Goal: Information Seeking & Learning: Learn about a topic

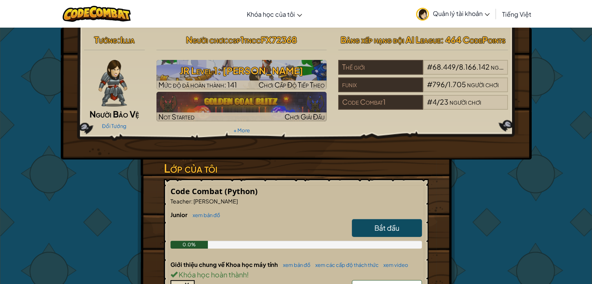
click at [457, 14] on span "Quản lý tài khoản" at bounding box center [461, 13] width 57 height 8
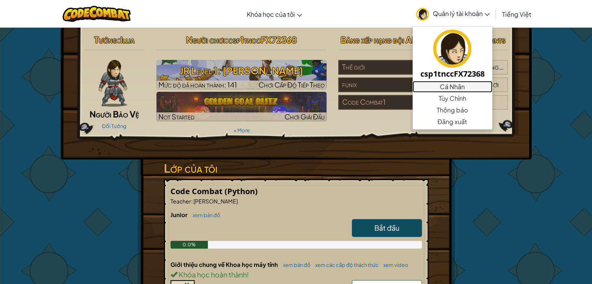
click at [452, 86] on link "Cá Nhân" at bounding box center [452, 87] width 80 height 12
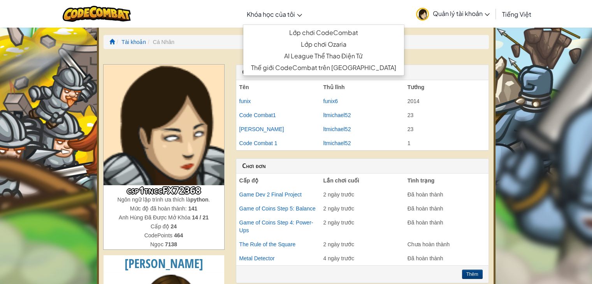
click at [285, 14] on span "Khóa học của tôi" at bounding box center [271, 14] width 48 height 8
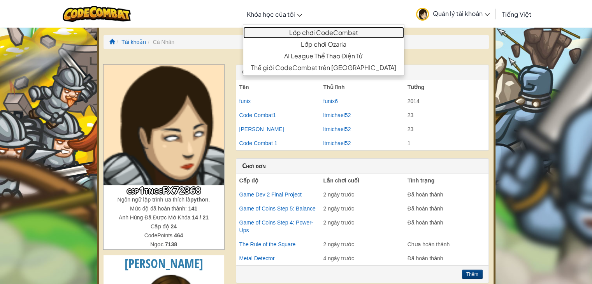
click at [291, 32] on link "Lớp chơi CodeCombat" at bounding box center [323, 33] width 161 height 12
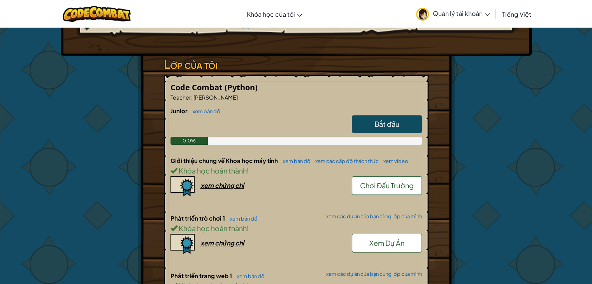
scroll to position [90, 0]
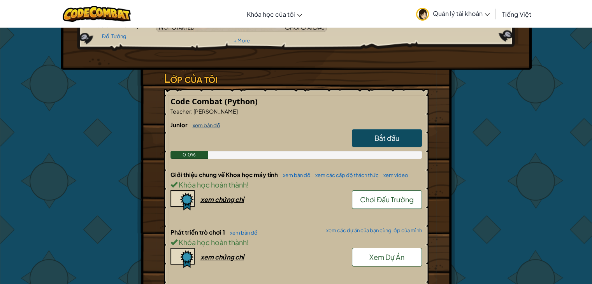
click at [205, 123] on link "xem bản đồ" at bounding box center [205, 125] width 32 height 6
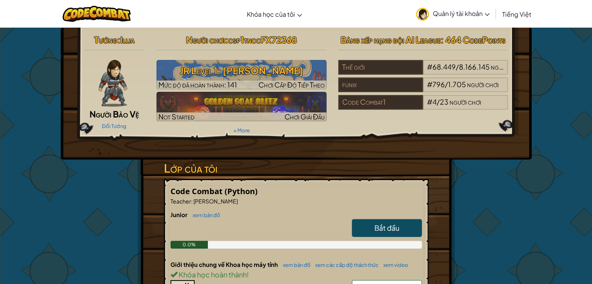
select select "vi"
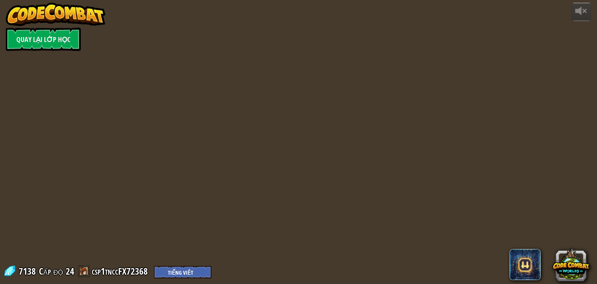
select select "vi"
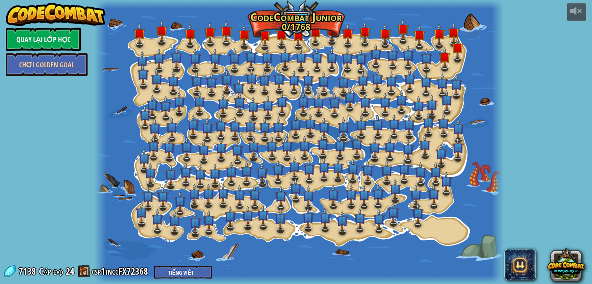
select select "vi"
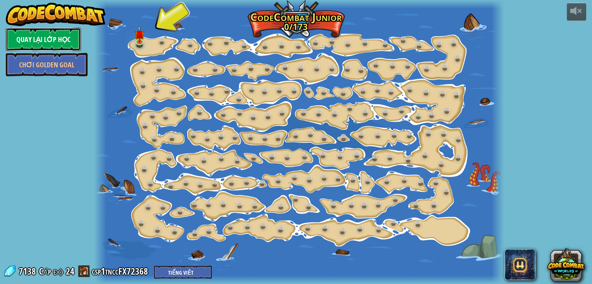
click at [56, 33] on link "Quay lại Lớp Học" at bounding box center [43, 39] width 75 height 23
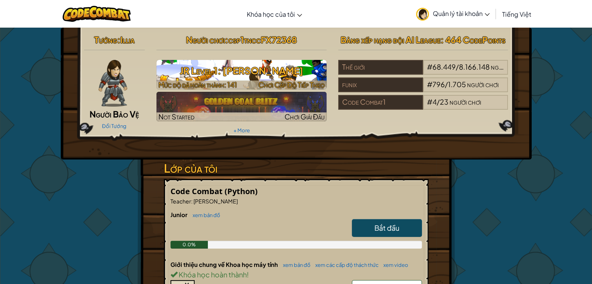
click at [253, 75] on h3 "JR Level 1: [PERSON_NAME]" at bounding box center [241, 71] width 170 height 18
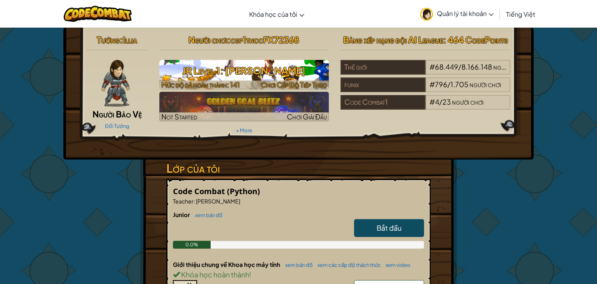
select select "vi"
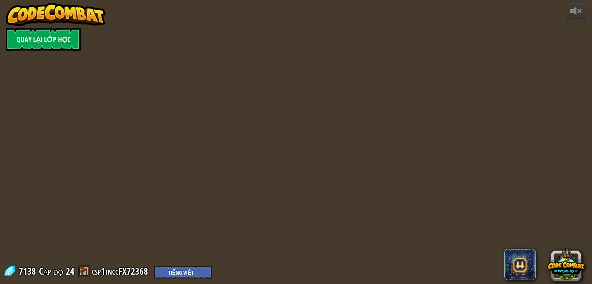
select select "vi"
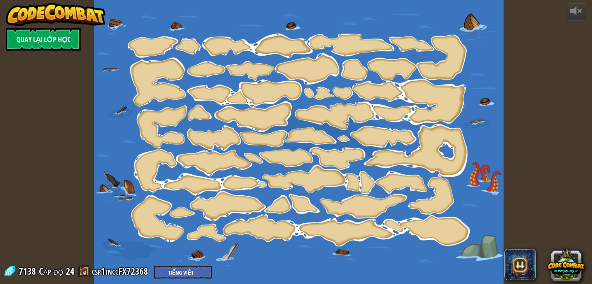
select select "vi"
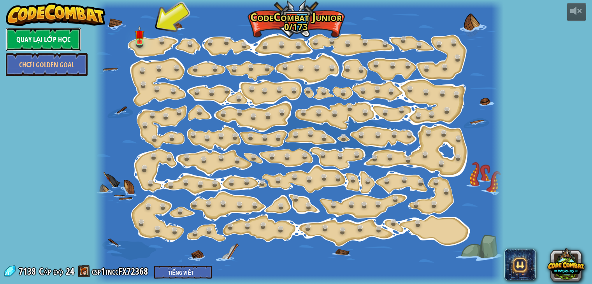
click at [28, 38] on link "Quay lại Lớp Học" at bounding box center [43, 39] width 75 height 23
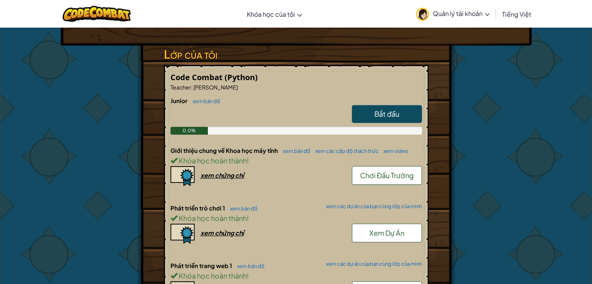
scroll to position [117, 0]
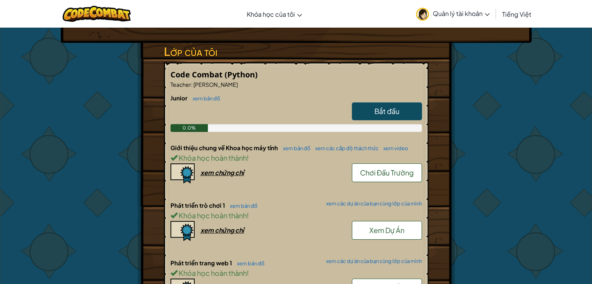
click at [375, 175] on span "Chơi Đấu Trường" at bounding box center [387, 172] width 54 height 9
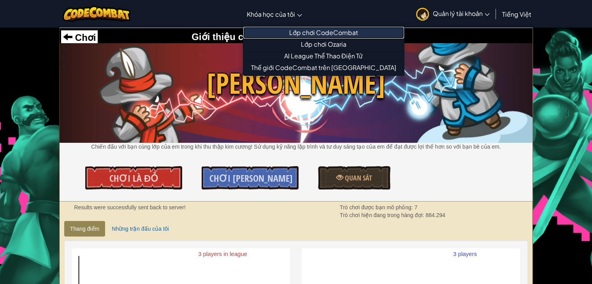
click at [286, 33] on link "Lớp chơi CodeCombat" at bounding box center [323, 33] width 161 height 12
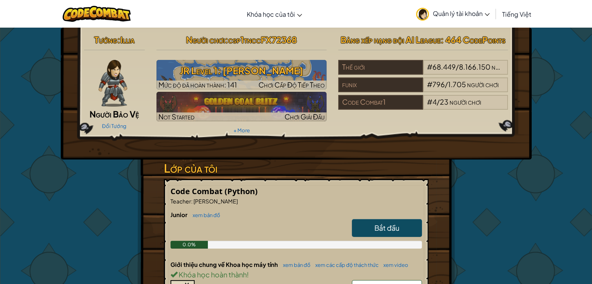
click at [444, 11] on span "Quản lý tài khoản" at bounding box center [461, 13] width 57 height 8
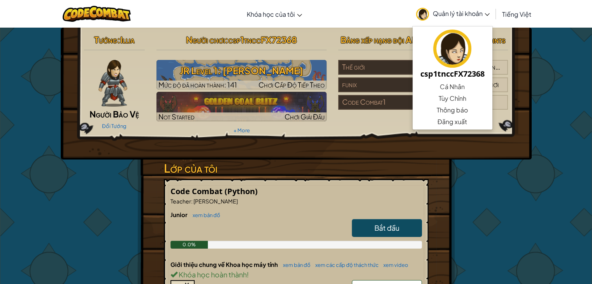
click at [445, 10] on span "Quản lý tài khoản" at bounding box center [461, 13] width 57 height 8
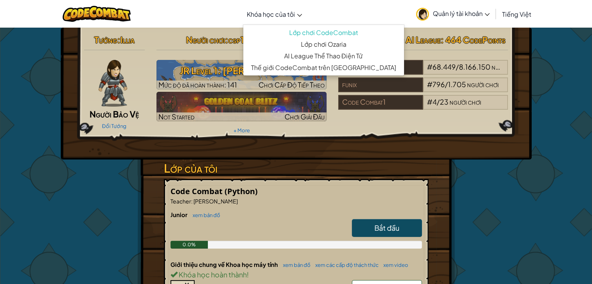
click at [296, 10] on link "Khóa học của tôi" at bounding box center [274, 14] width 63 height 21
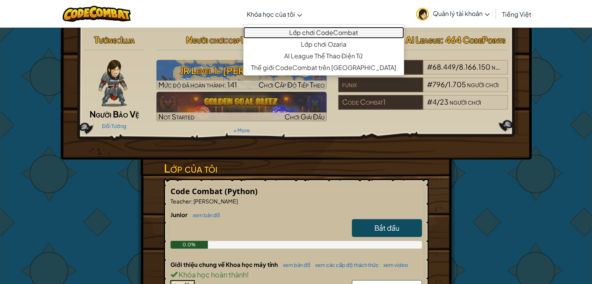
click at [299, 34] on link "Lớp chơi CodeCombat" at bounding box center [323, 33] width 161 height 12
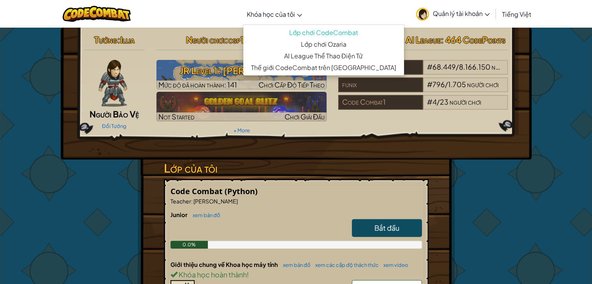
click at [115, 81] on img at bounding box center [112, 83] width 28 height 47
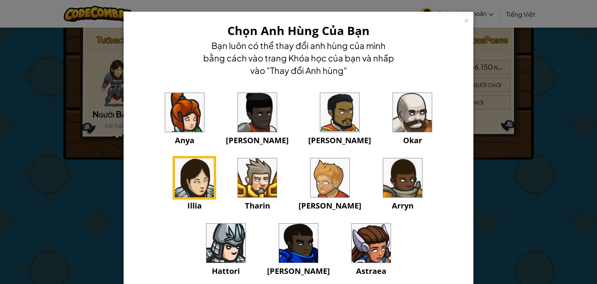
click at [577, 173] on div "× Chọn Anh Hùng Của Bạn Bạn luôn có thể thay đổi anh hùng của mình bằng cách và…" at bounding box center [298, 142] width 597 height 284
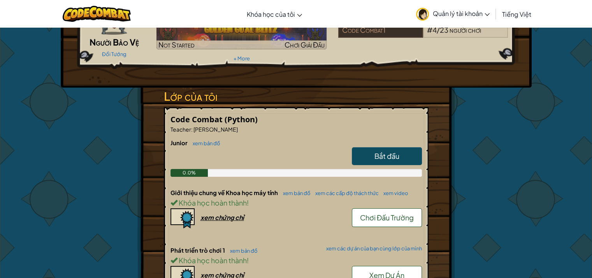
scroll to position [78, 0]
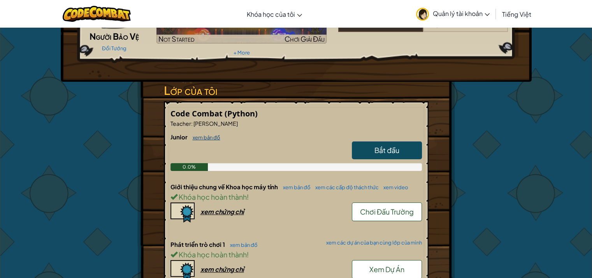
click at [211, 136] on link "xem bản đồ" at bounding box center [205, 137] width 32 height 6
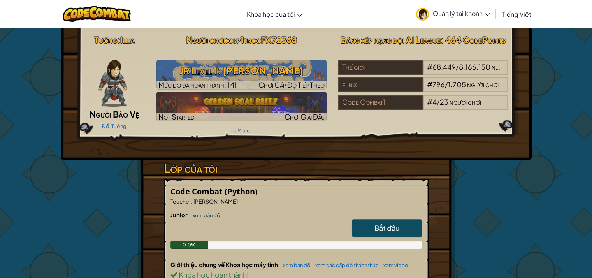
select select "vi"
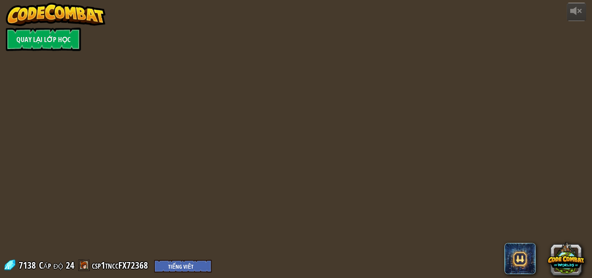
select select "vi"
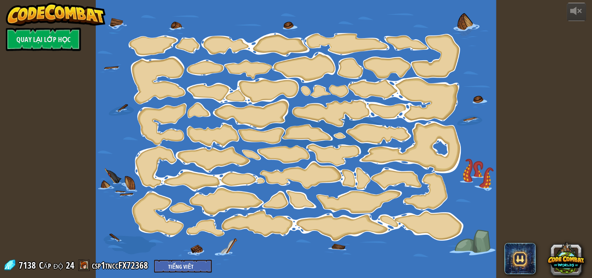
select select "vi"
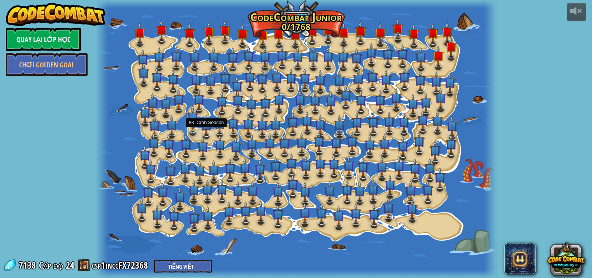
select select "vi"
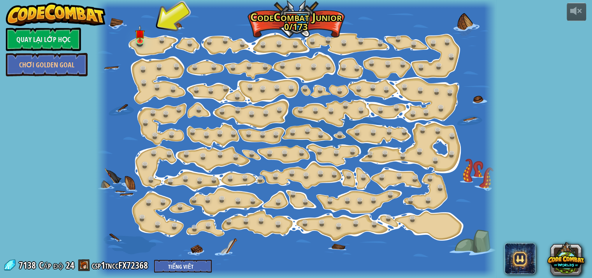
click at [88, 119] on div "powered by Quay lại Lớp Học Chơi Golden Goal 15. Biến Đổi Bước (Bị khóa) Thay đ…" at bounding box center [296, 139] width 592 height 278
click at [296, 16] on div at bounding box center [296, 139] width 400 height 278
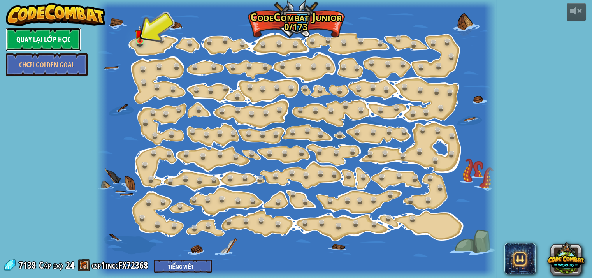
click at [51, 42] on link "Quay lại Lớp Học" at bounding box center [43, 39] width 75 height 23
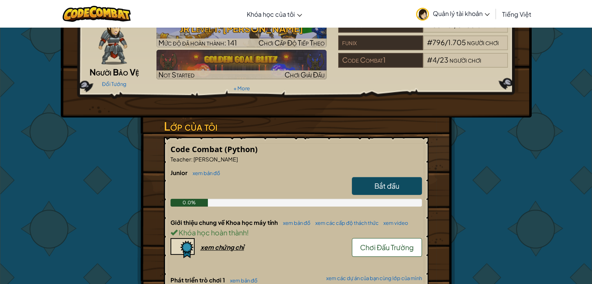
scroll to position [78, 0]
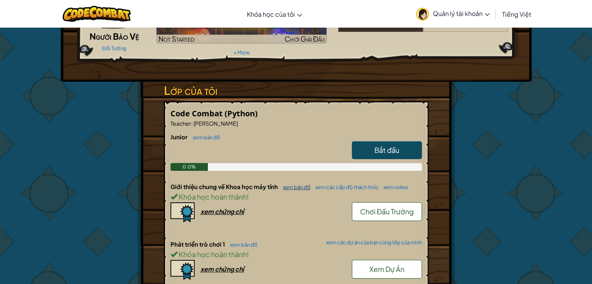
click at [295, 187] on link "xem bản đồ" at bounding box center [295, 187] width 32 height 6
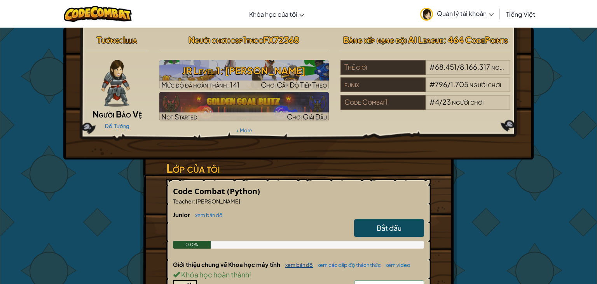
select select "vi"
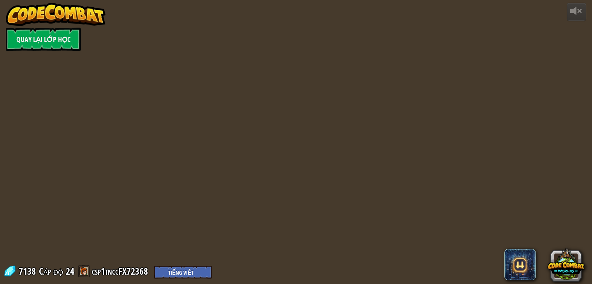
select select "vi"
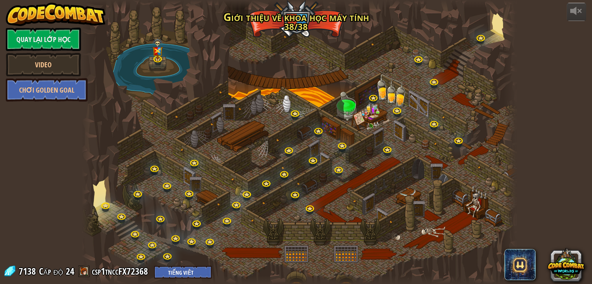
select select "vi"
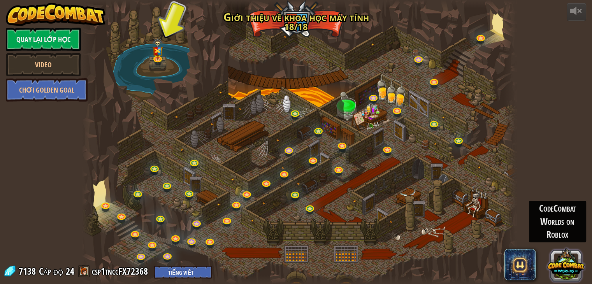
click at [574, 266] on button at bounding box center [565, 263] width 37 height 37
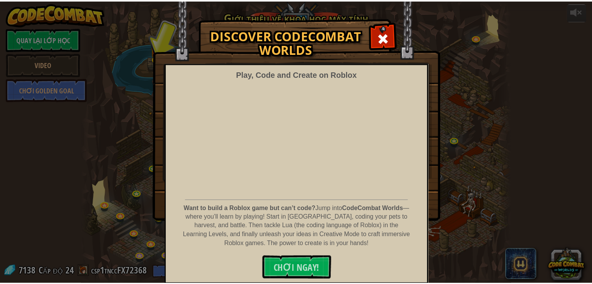
scroll to position [5, 0]
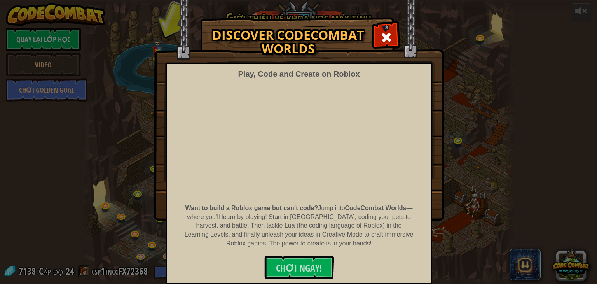
drag, startPoint x: 489, startPoint y: 56, endPoint x: 481, endPoint y: 55, distance: 7.9
click at [489, 56] on div "Discover CodeCombat Worlds Play, Code and Create on Roblox Want to build a Robl…" at bounding box center [298, 119] width 597 height 202
click at [382, 36] on span at bounding box center [386, 37] width 12 height 12
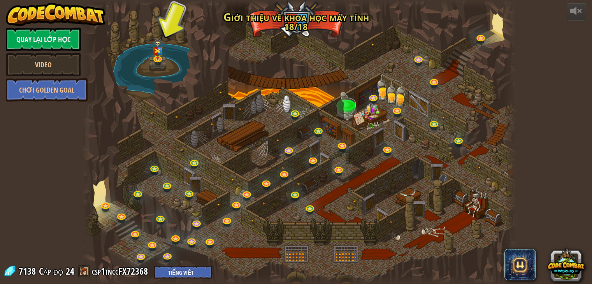
click at [554, 210] on div "CodeCombat Worlds on Roblox" at bounding box center [557, 222] width 57 height 42
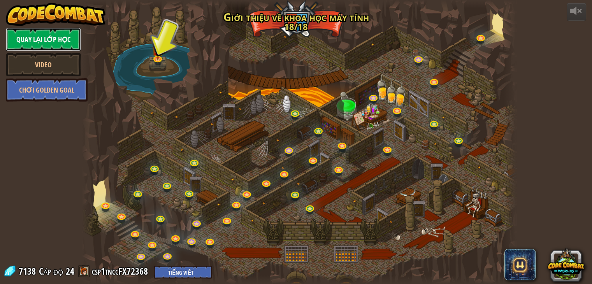
click at [54, 41] on link "Quay lại Lớp Học" at bounding box center [43, 39] width 75 height 23
